Goal: Transaction & Acquisition: Purchase product/service

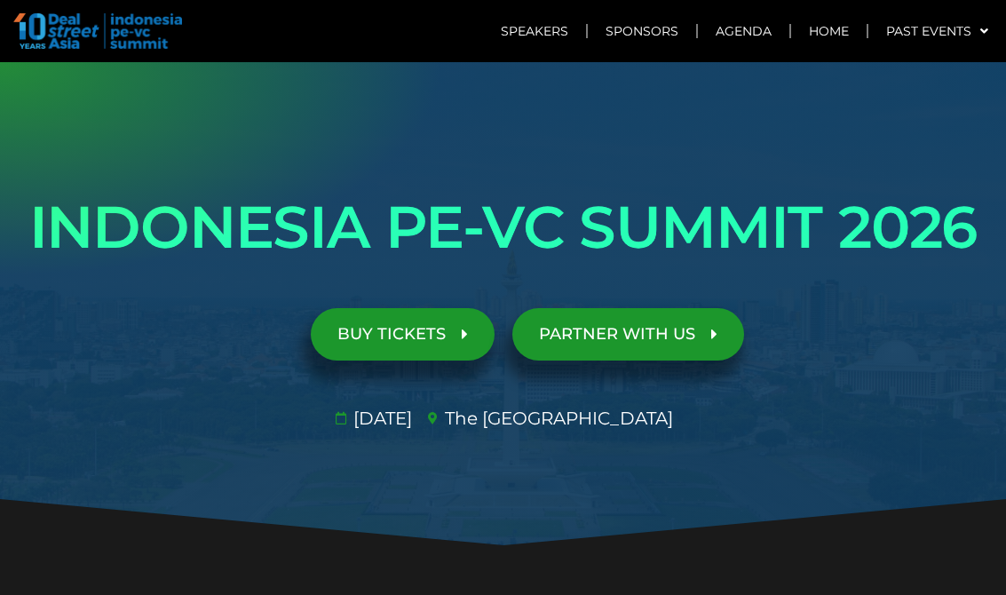
click at [399, 326] on span "BUY TICKETS" at bounding box center [391, 334] width 108 height 17
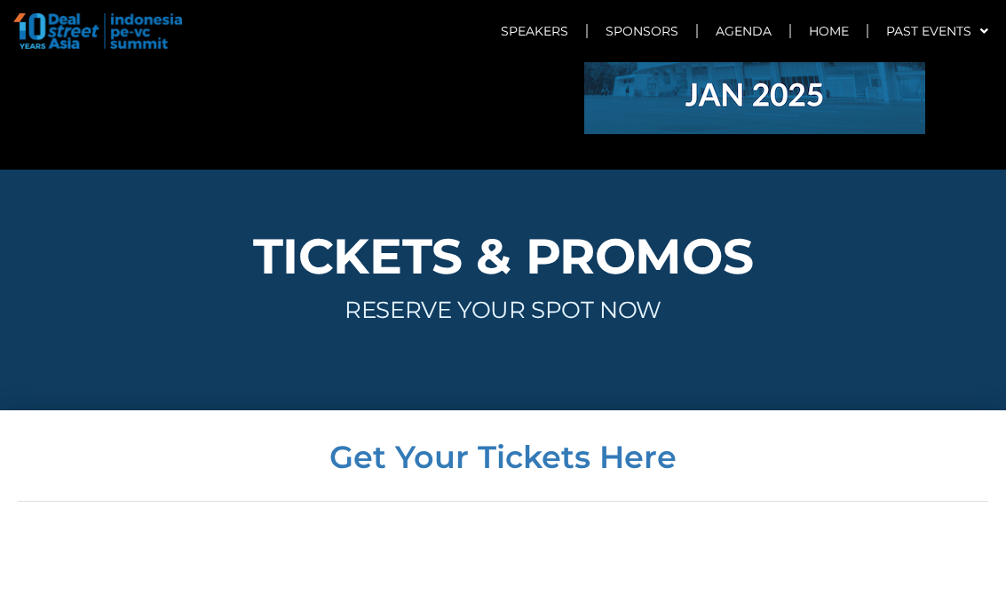
click at [579, 298] on h3 "RESERVE YOUR SPOT NOW" at bounding box center [503, 309] width 988 height 23
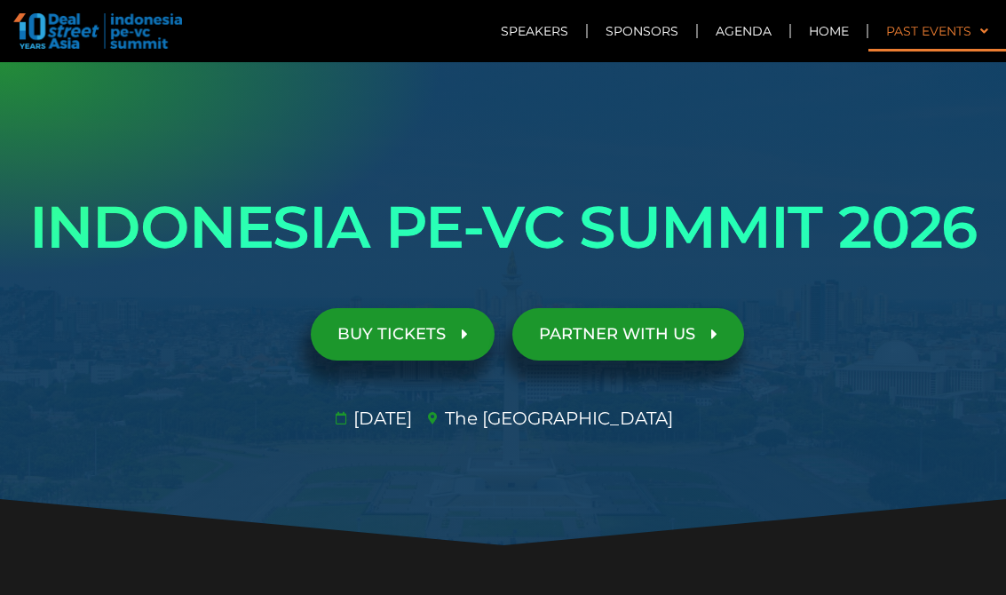
click at [977, 28] on span at bounding box center [979, 31] width 17 height 30
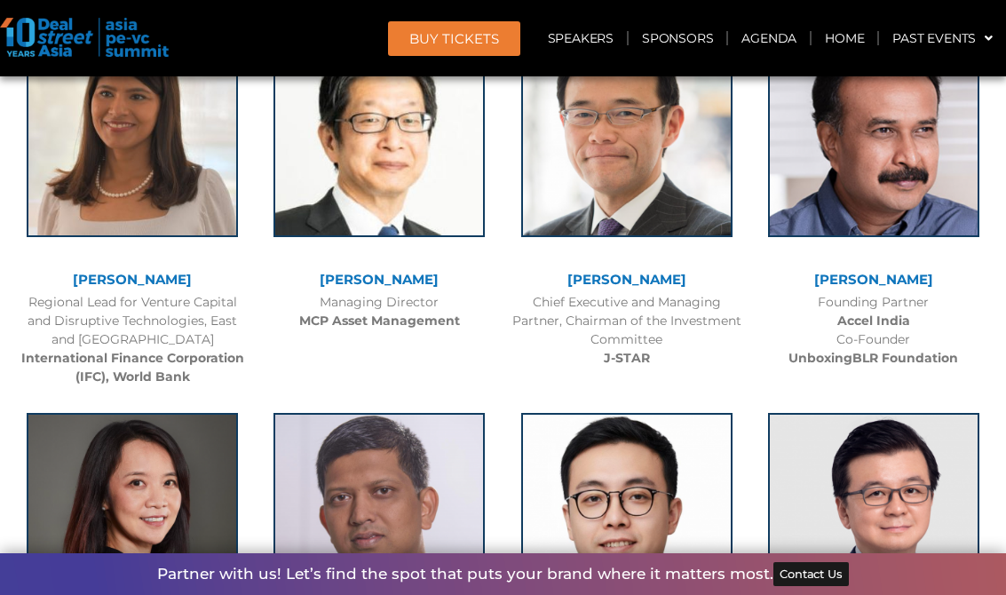
scroll to position [2574, 0]
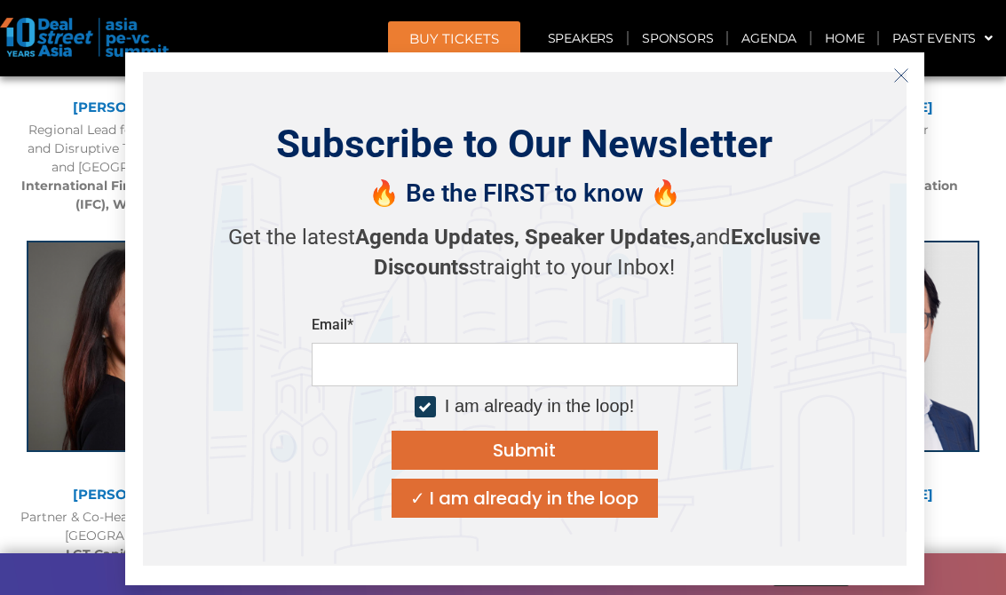
click at [902, 78] on icon "Close" at bounding box center [901, 75] width 16 height 16
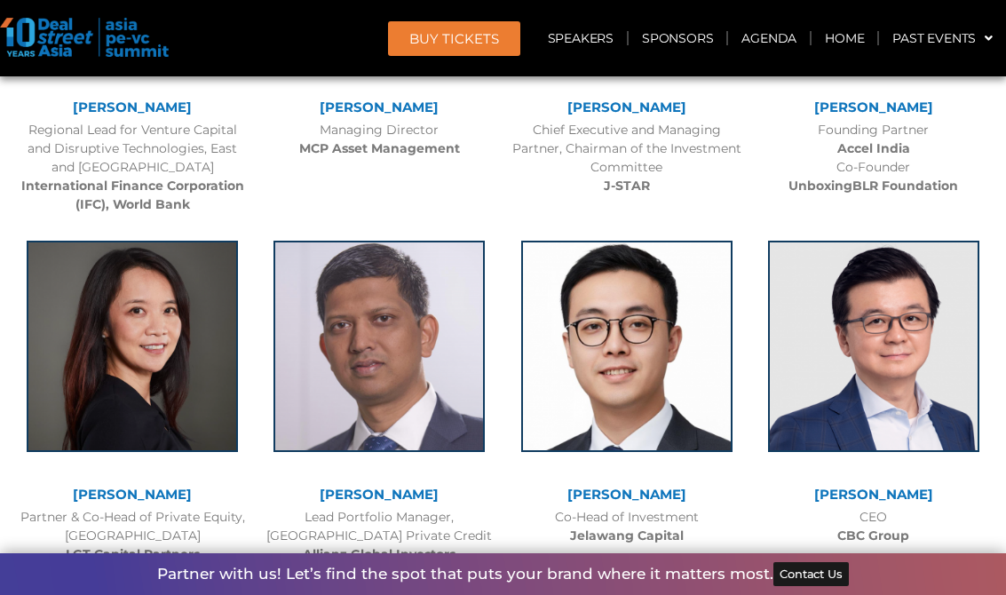
click at [470, 21] on link "BUY Tickets" at bounding box center [454, 38] width 132 height 35
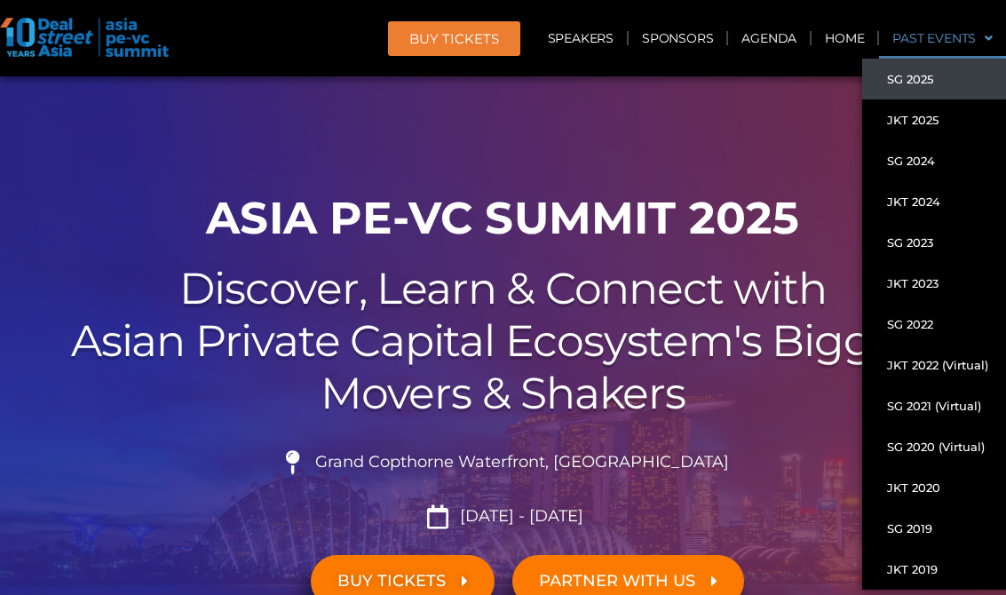
click at [990, 39] on span at bounding box center [984, 38] width 17 height 30
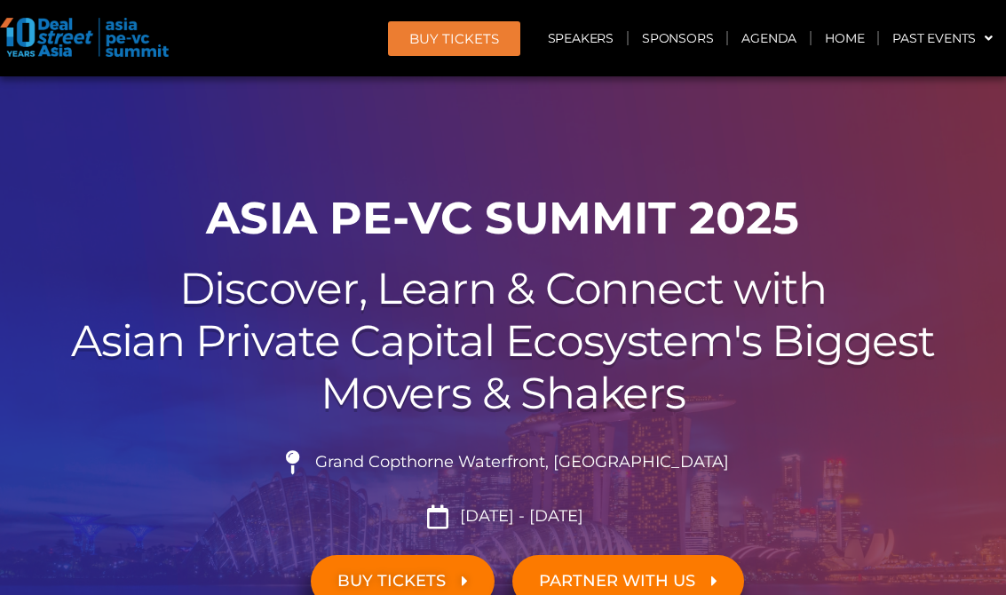
click at [486, 23] on link "BUY Tickets" at bounding box center [454, 38] width 132 height 35
click at [442, 35] on span "BUY Tickets" at bounding box center [454, 38] width 90 height 13
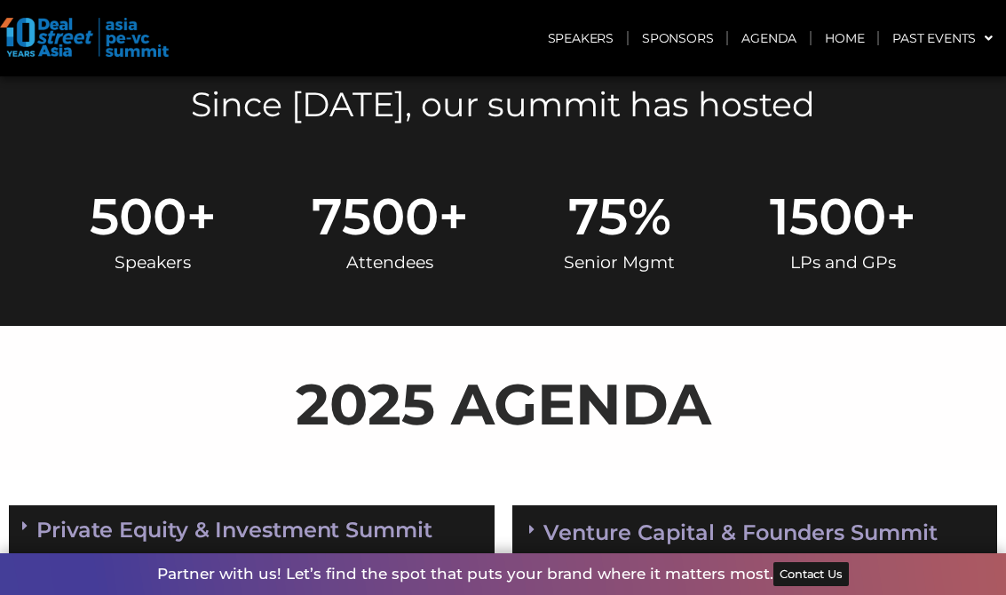
scroll to position [266, 0]
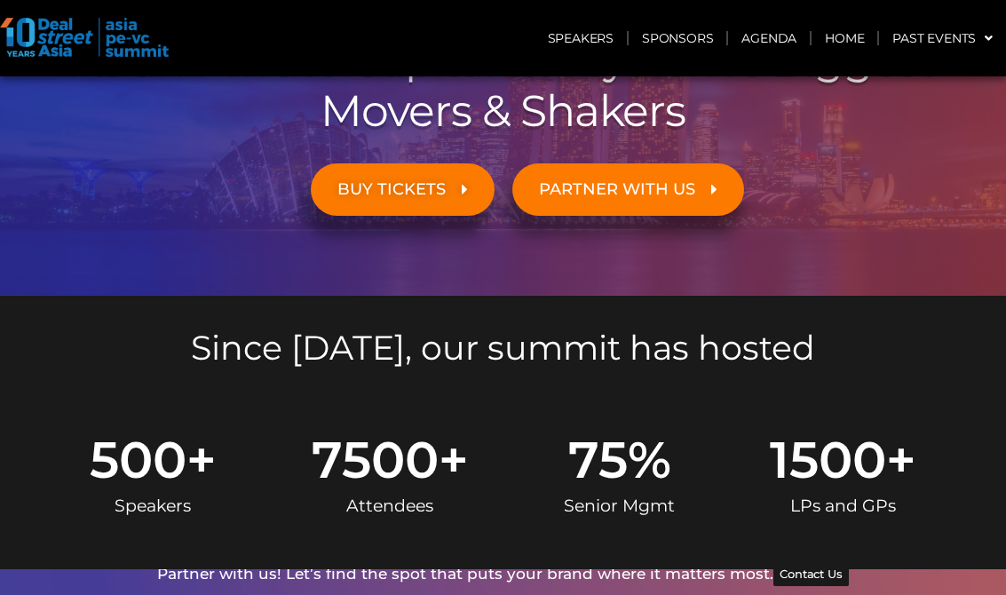
click at [382, 171] on link "BUY TICKETS" at bounding box center [403, 189] width 184 height 52
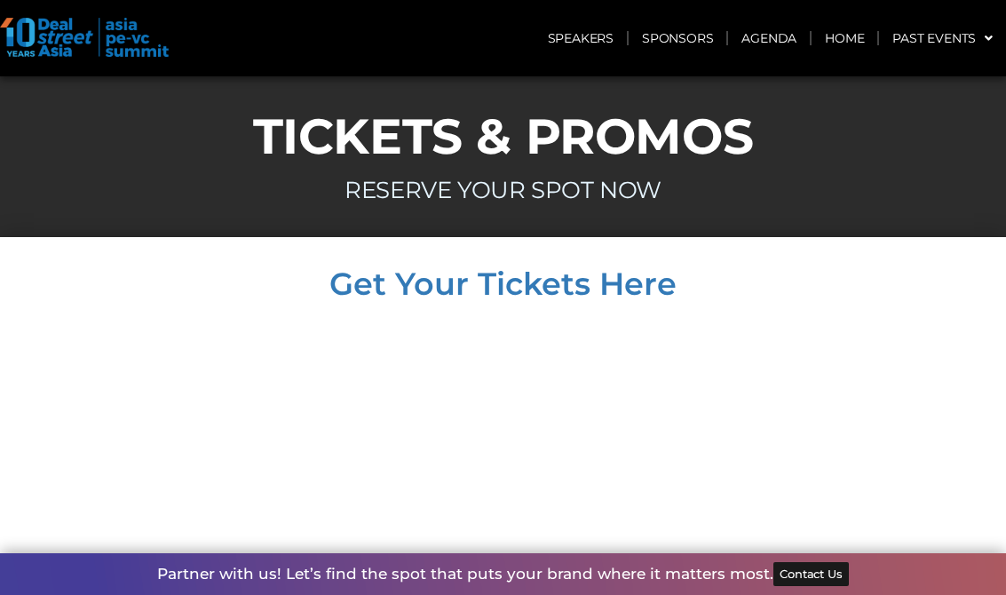
scroll to position [7879, 0]
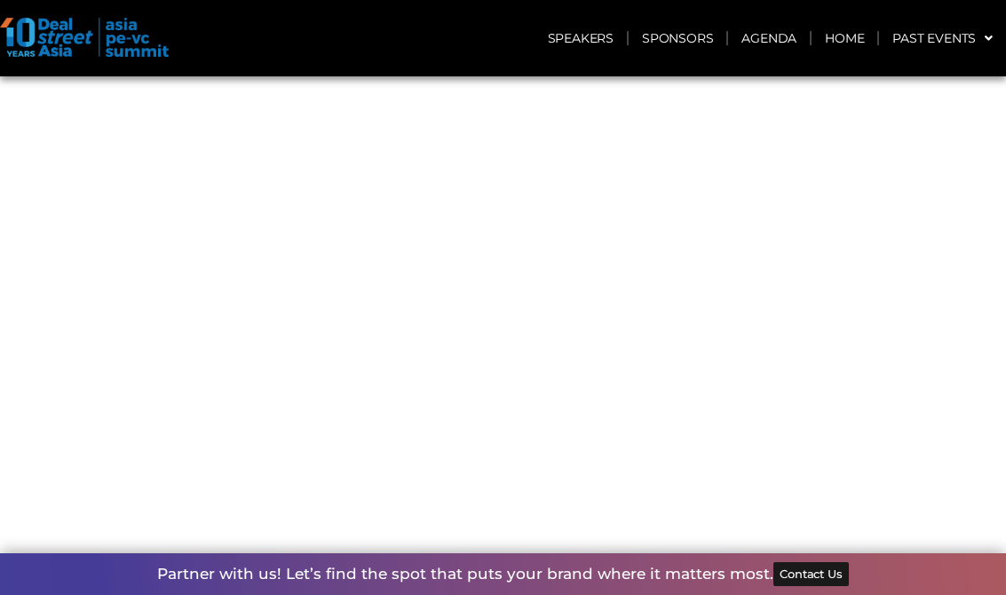
scroll to position [8411, 0]
drag, startPoint x: 998, startPoint y: 270, endPoint x: 940, endPoint y: 132, distance: 149.2
click at [995, 257] on div "Get Your Tickets Here All ticket prices are in USD | Tickets are non-refundable…" at bounding box center [503, 283] width 1006 height 852
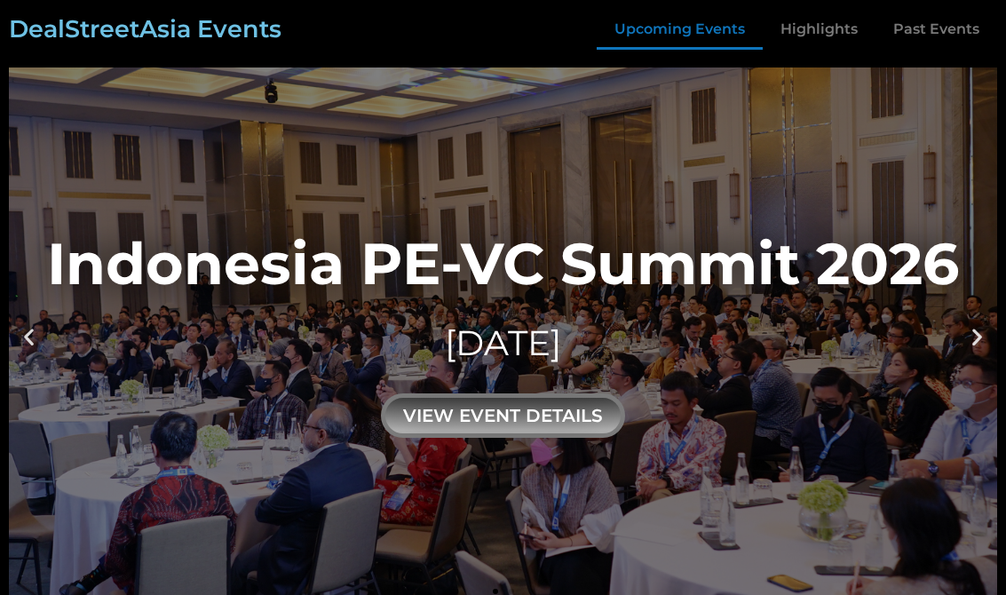
click at [684, 20] on link "Upcoming Events" at bounding box center [680, 29] width 166 height 41
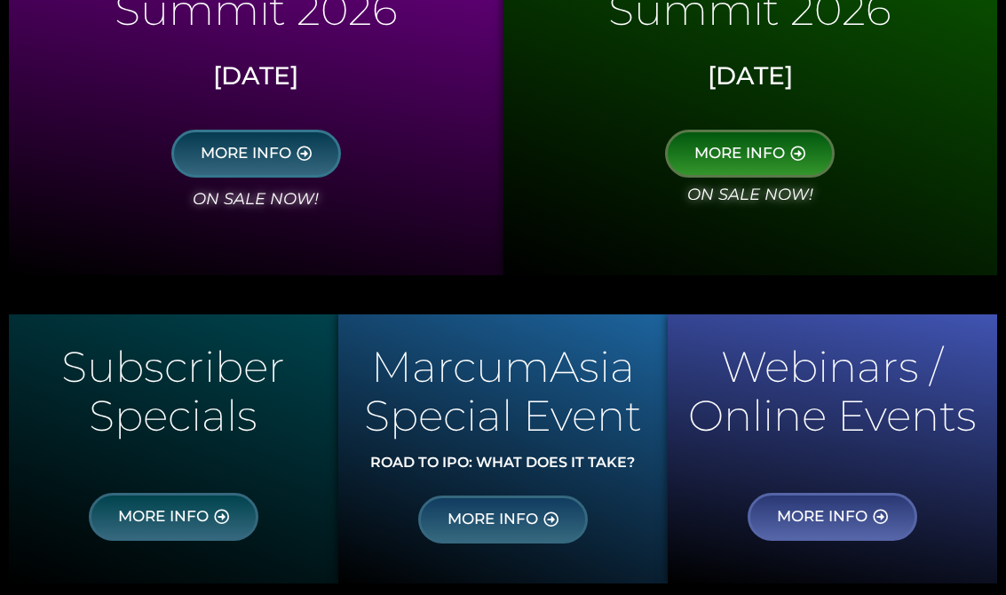
scroll to position [1222, 0]
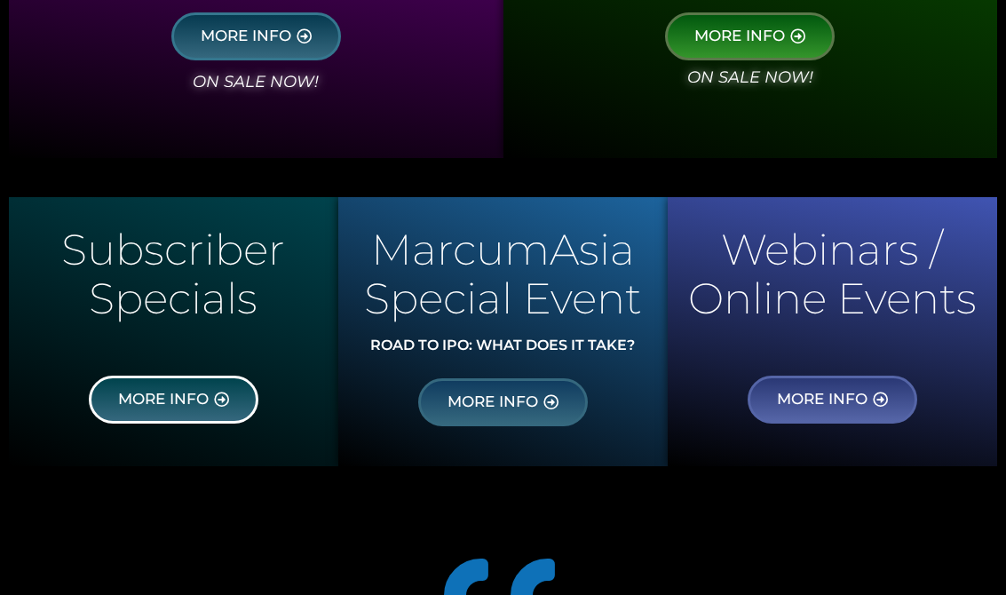
click at [166, 405] on span "MORE INFO" at bounding box center [163, 399] width 91 height 16
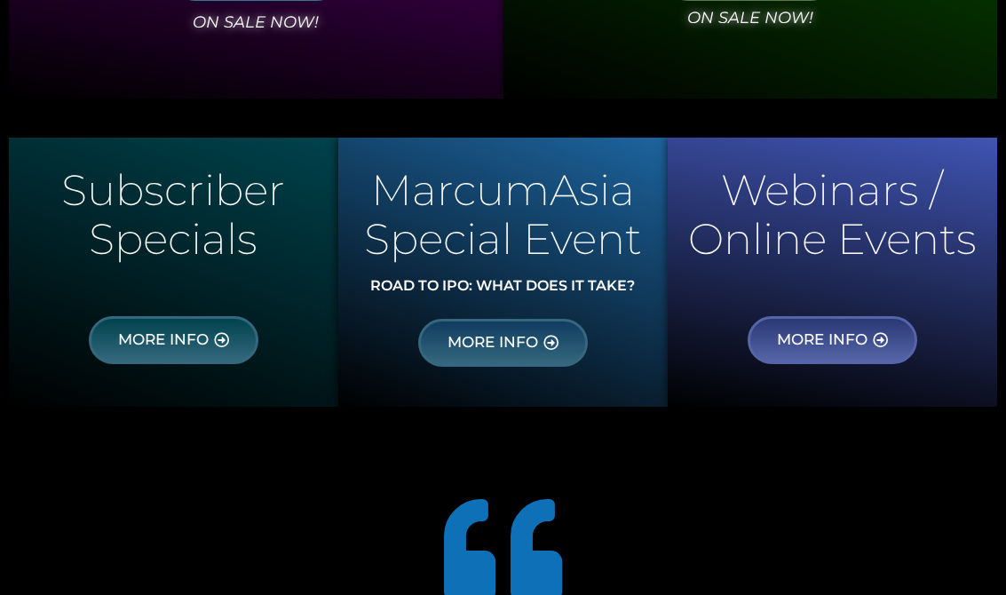
scroll to position [1310, 0]
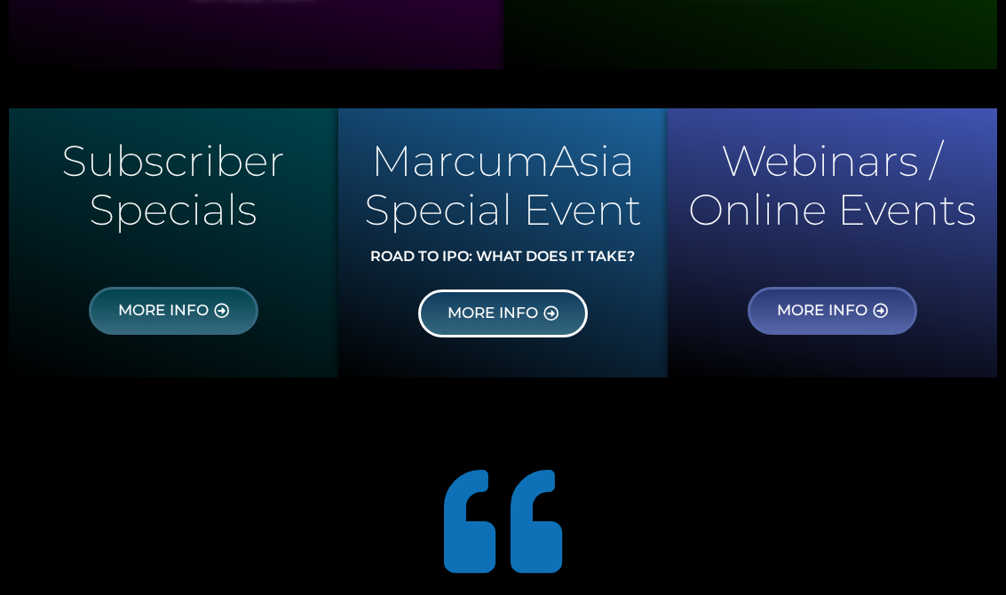
click at [492, 296] on link "MORE INFO" at bounding box center [503, 313] width 170 height 48
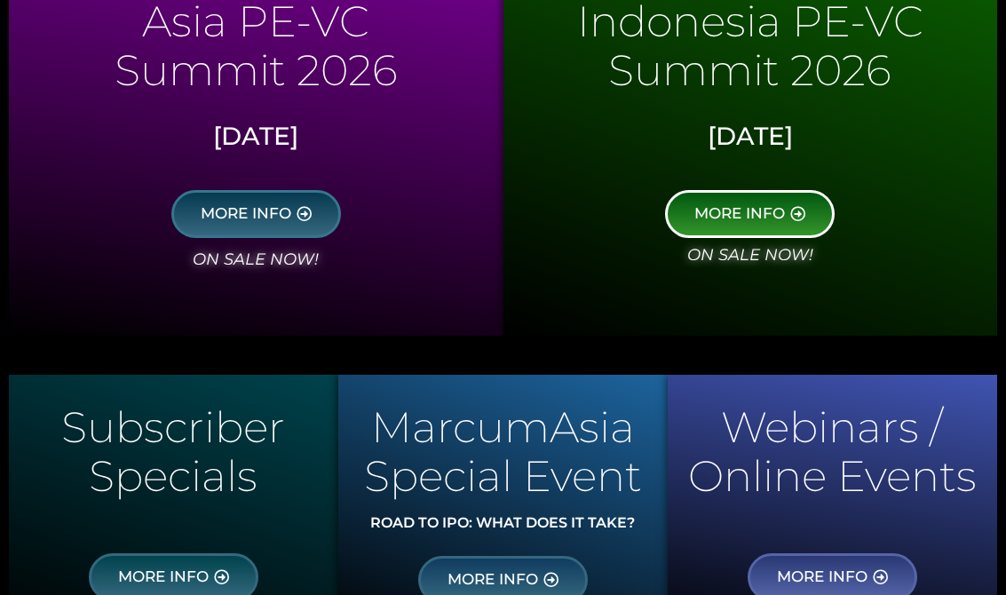
click at [744, 212] on span "MORE INFO" at bounding box center [739, 214] width 91 height 16
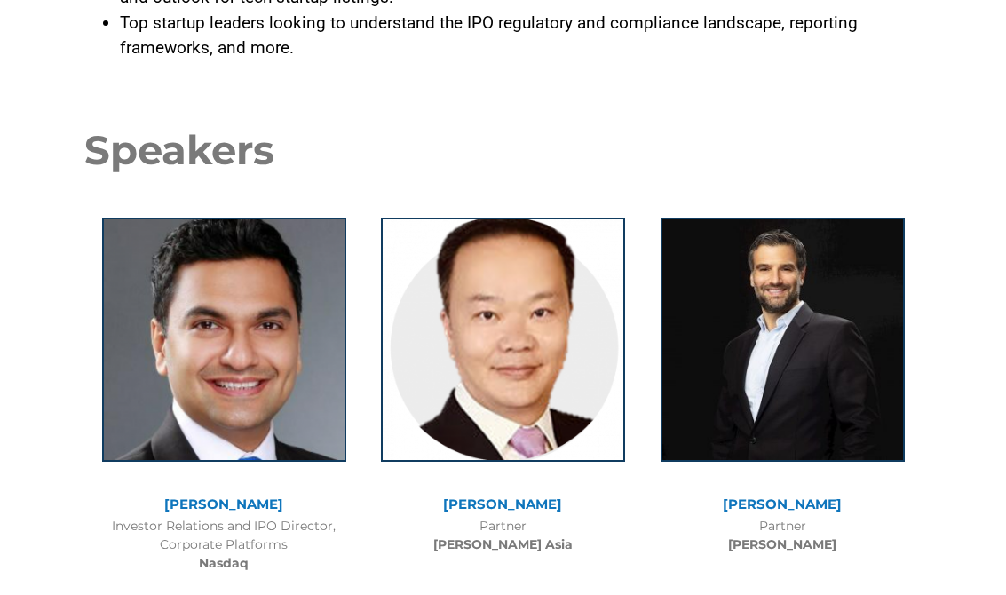
scroll to position [976, 0]
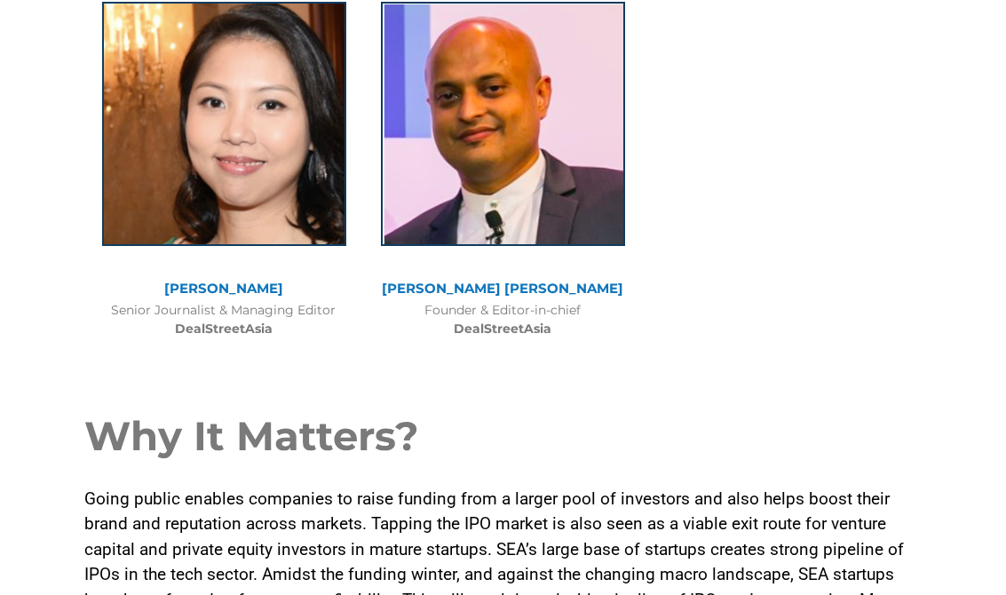
scroll to position [1880, 0]
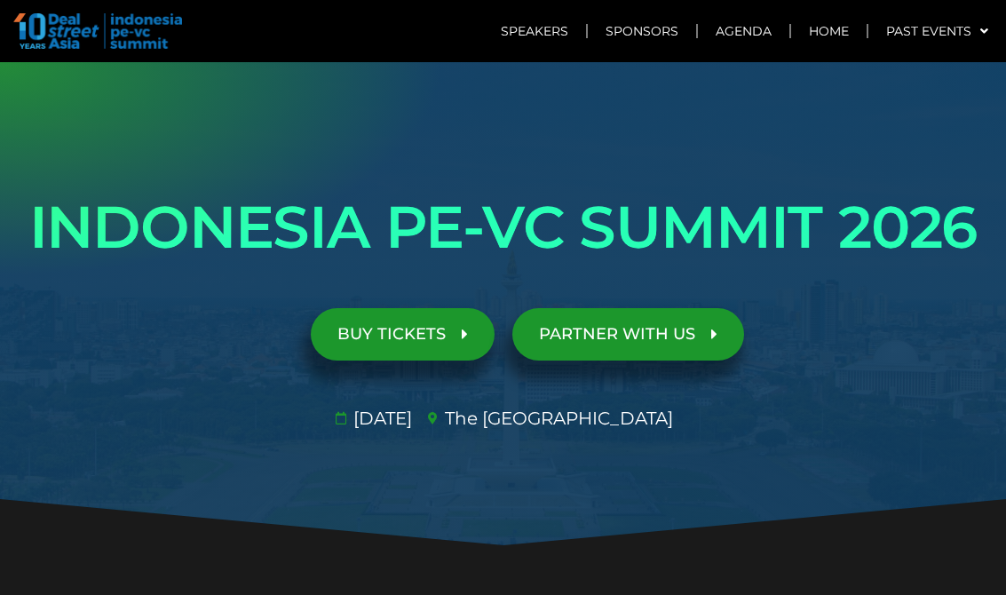
scroll to position [178, 0]
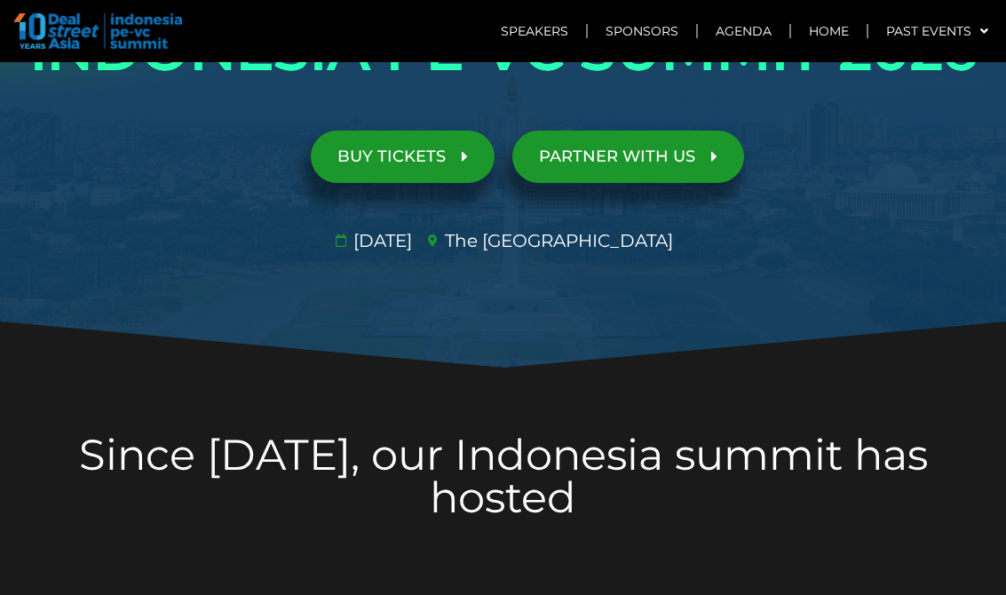
click at [408, 159] on span "BUY TICKETS" at bounding box center [391, 156] width 108 height 17
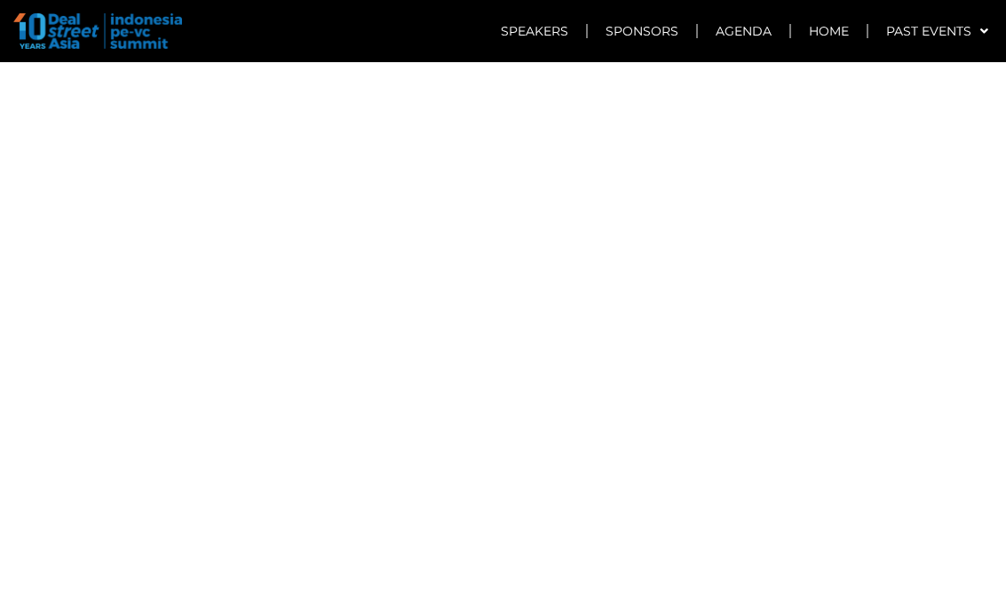
scroll to position [7380, 0]
